Goal: Task Accomplishment & Management: Manage account settings

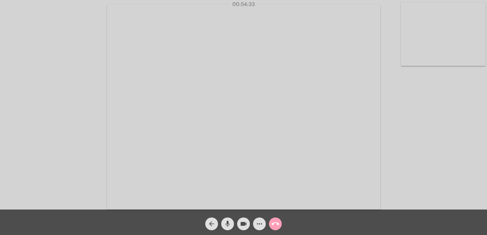
click at [276, 223] on mat-icon "call_end" at bounding box center [276, 224] width 8 height 8
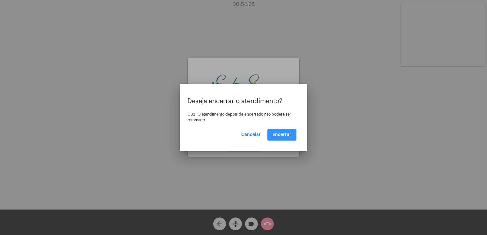
click at [276, 136] on span "Encerrar" at bounding box center [282, 135] width 19 height 4
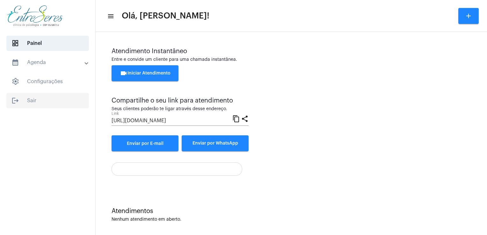
click at [31, 103] on span "logout Sair" at bounding box center [47, 100] width 83 height 15
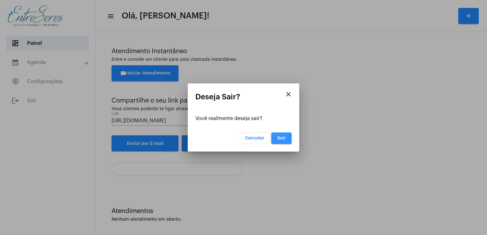
click at [281, 141] on button "Sair" at bounding box center [281, 138] width 20 height 11
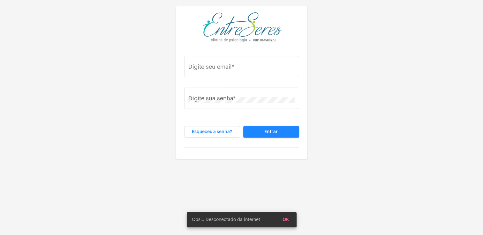
type input "[PERSON_NAME][EMAIL_ADDRESS][DOMAIN_NAME]"
